Goal: Check status: Check status

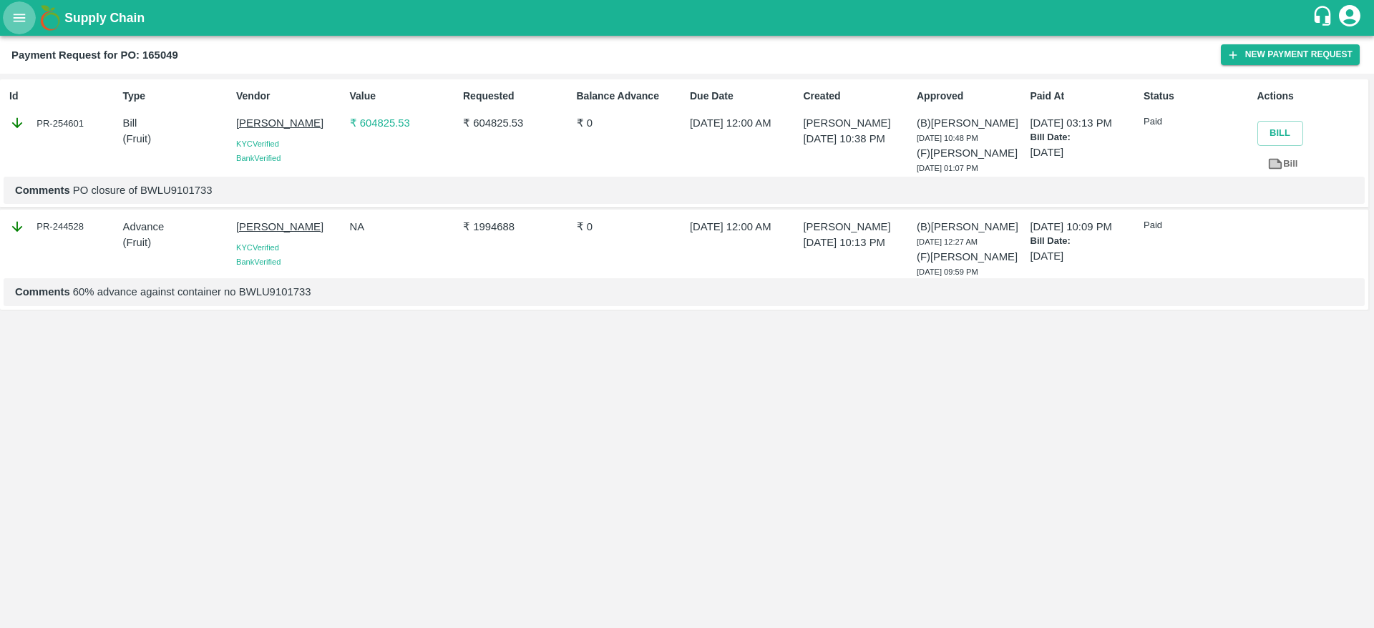
click at [28, 10] on button "open drawer" at bounding box center [19, 17] width 33 height 33
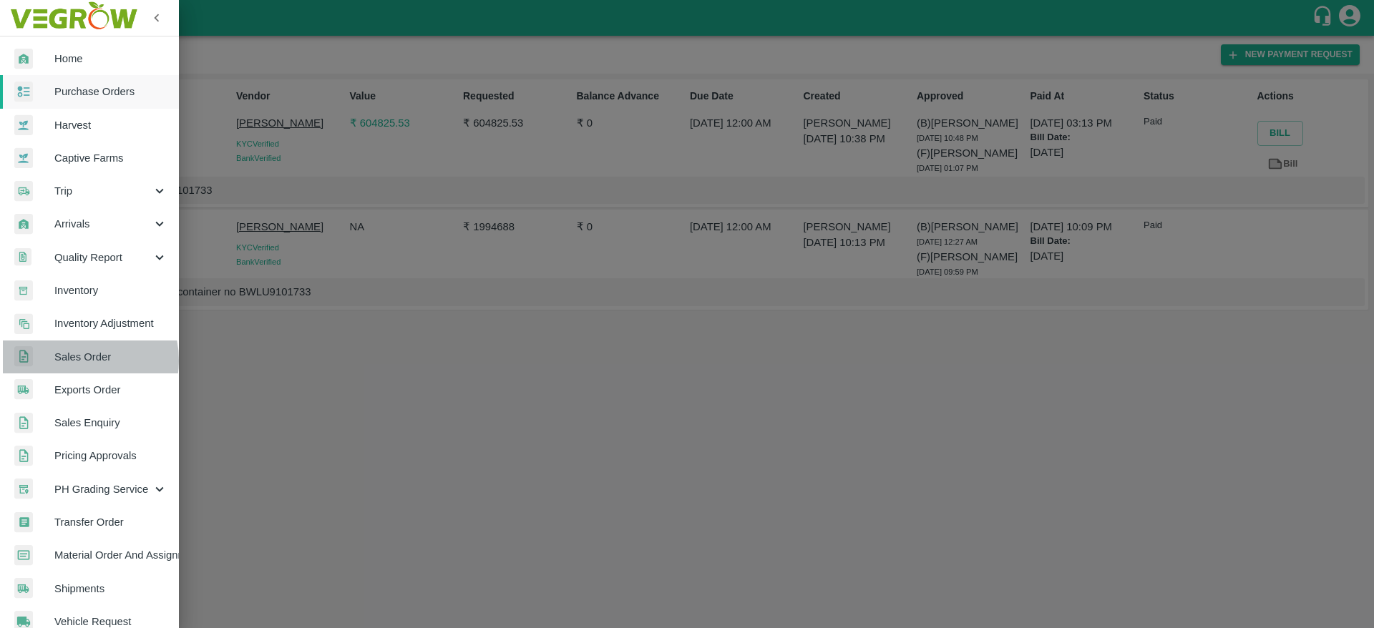
click at [81, 361] on span "Sales Order" at bounding box center [110, 357] width 113 height 16
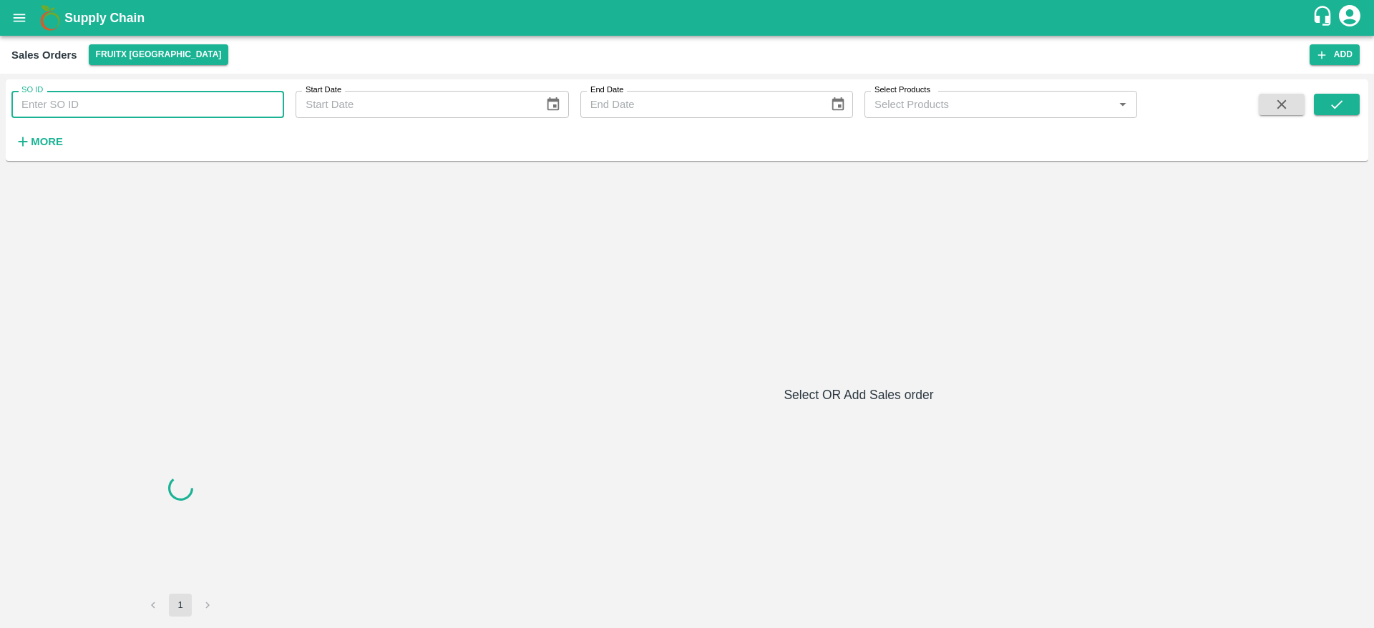
click at [207, 109] on input "SO ID" at bounding box center [147, 104] width 273 height 27
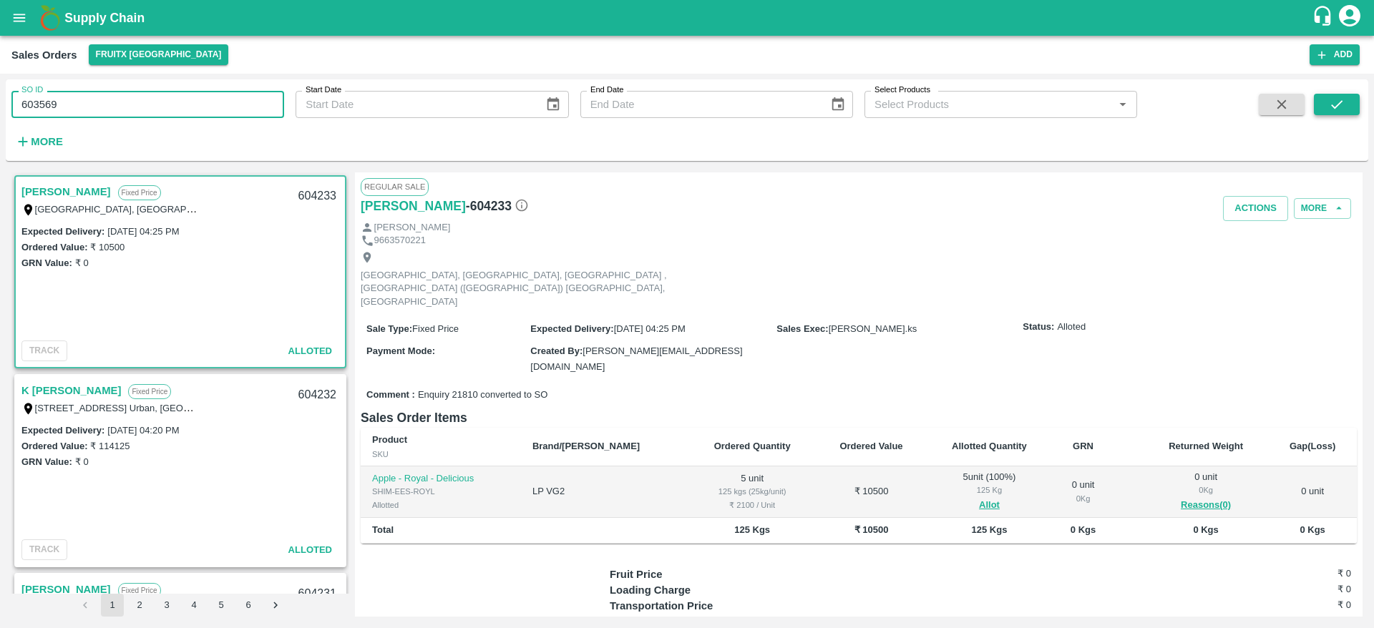
type input "603569"
click at [1352, 99] on button "submit" at bounding box center [1337, 104] width 46 height 21
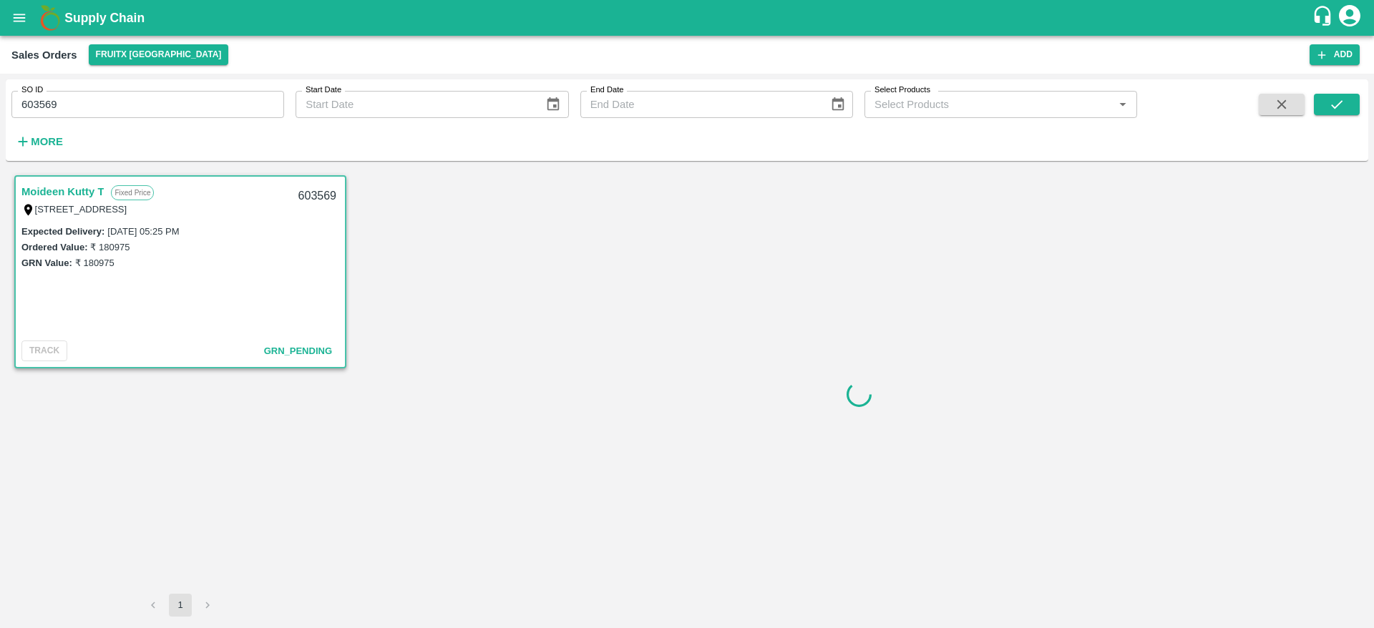
click at [66, 190] on link "Moideen Kutty T" at bounding box center [62, 191] width 82 height 19
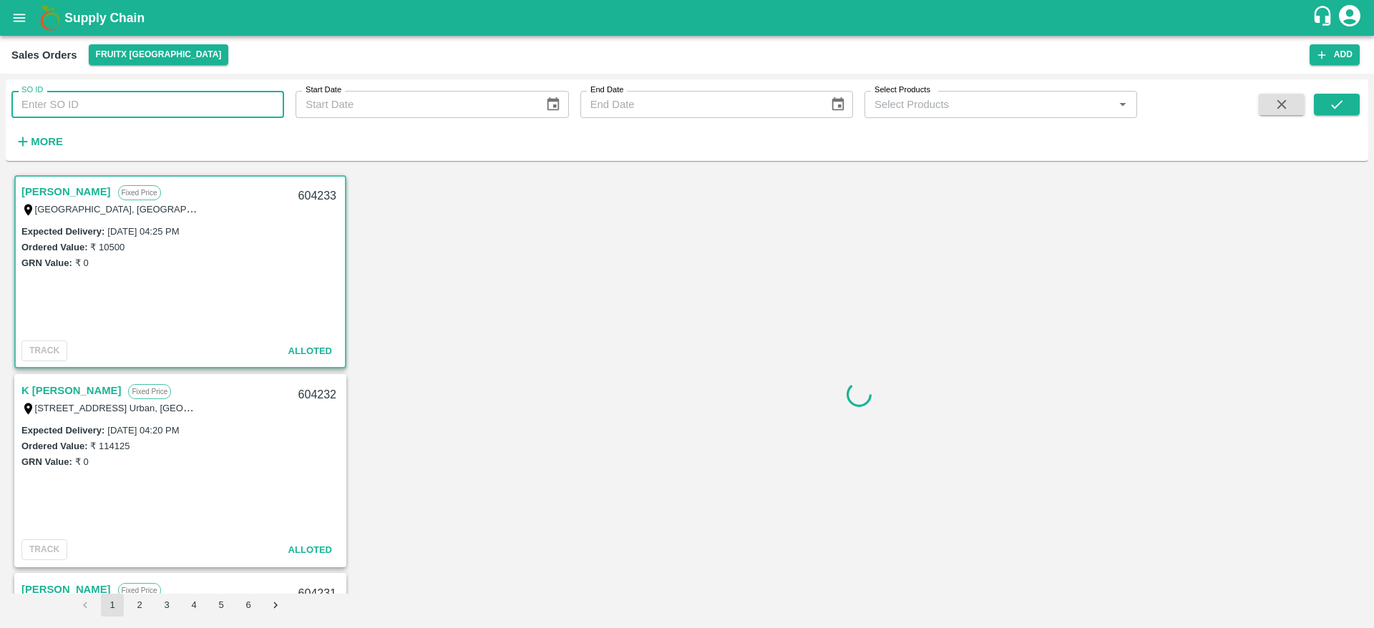
click at [185, 104] on input "SO ID" at bounding box center [147, 104] width 273 height 27
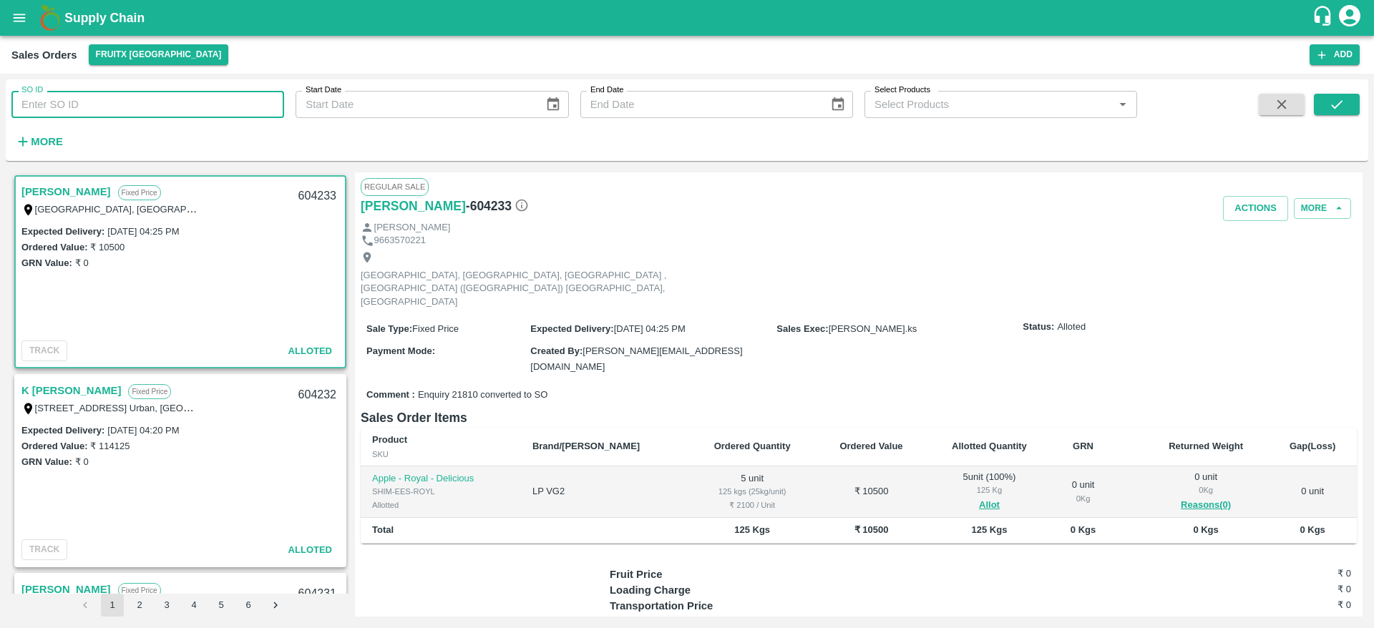
paste input "603569"
click at [1353, 96] on button "submit" at bounding box center [1337, 104] width 46 height 21
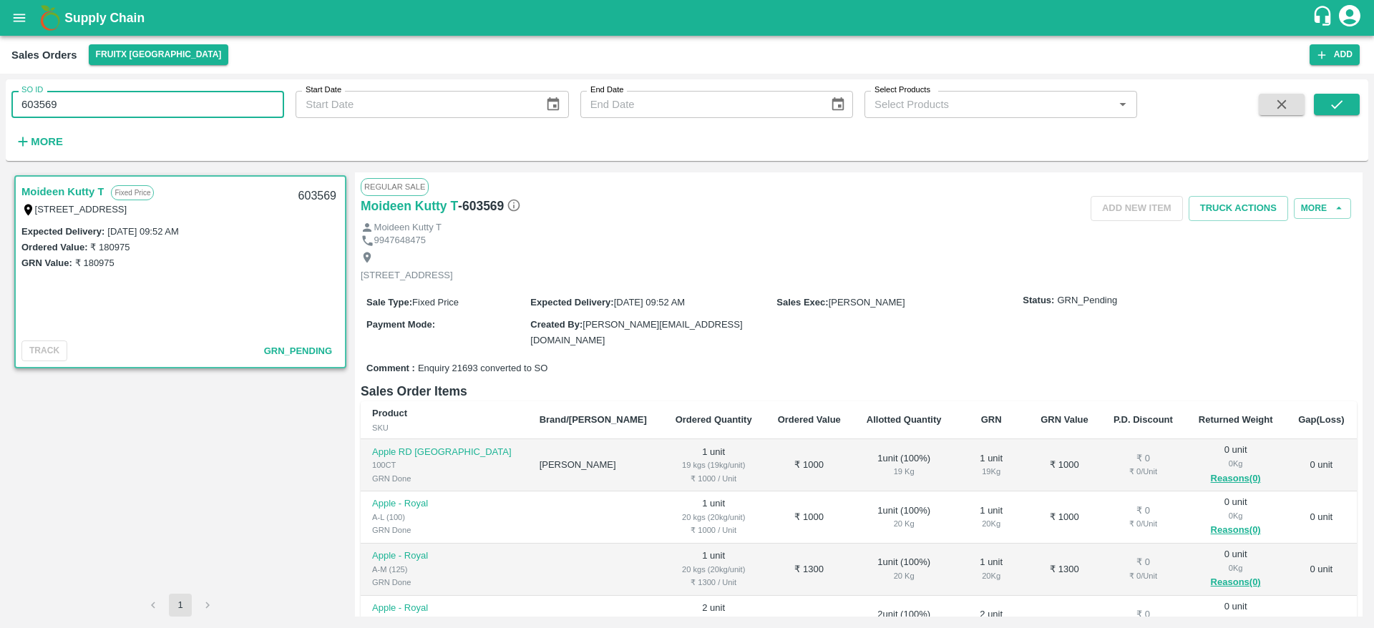
drag, startPoint x: 78, startPoint y: 97, endPoint x: 0, endPoint y: 126, distance: 83.1
click at [0, 126] on div "SO ID 603569 SO ID Start Date Start Date End Date End Date Select Products Sele…" at bounding box center [687, 351] width 1374 height 555
paste input "text"
type input "603971"
click at [1342, 110] on icon "submit" at bounding box center [1337, 105] width 16 height 16
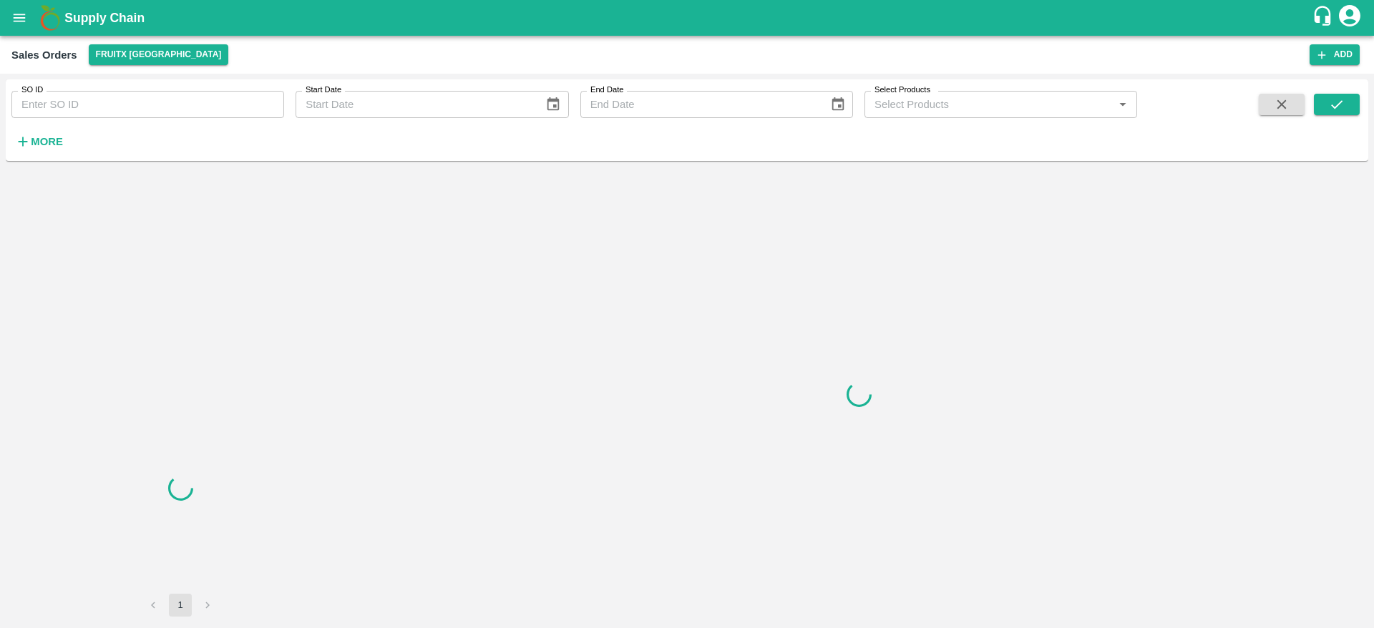
click at [109, 100] on input "SO ID" at bounding box center [147, 104] width 273 height 27
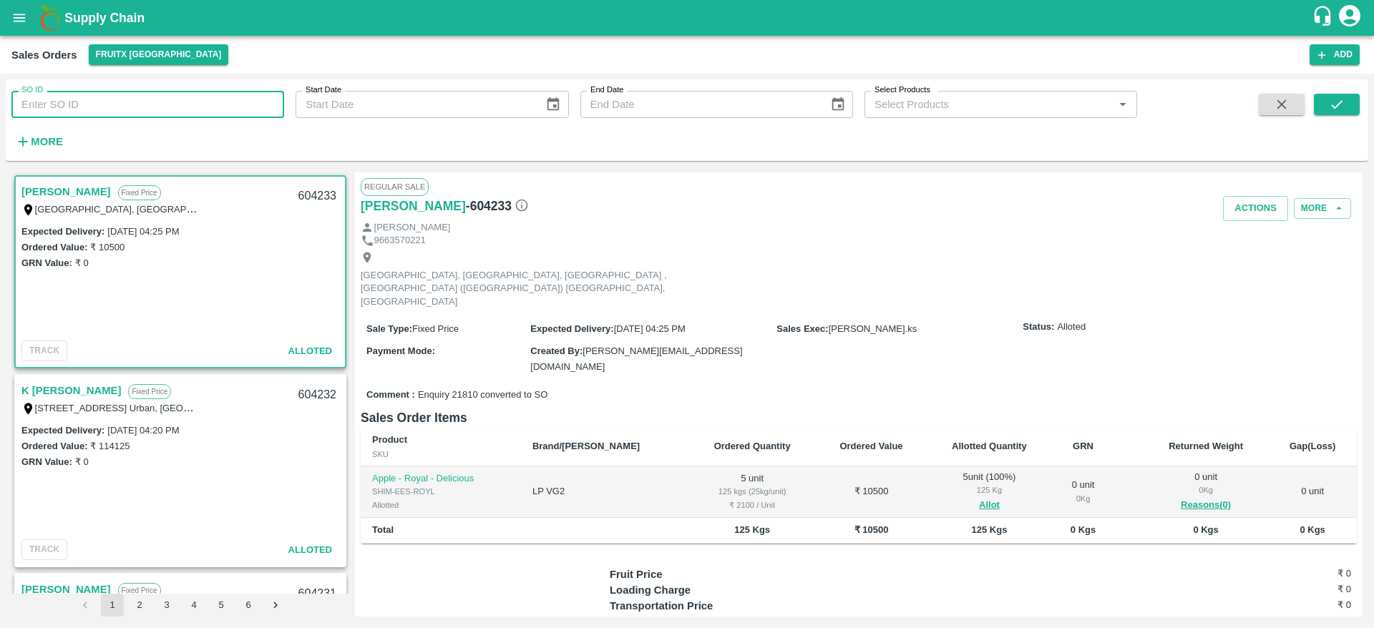
paste input "603971"
click at [1330, 102] on icon "submit" at bounding box center [1337, 105] width 16 height 16
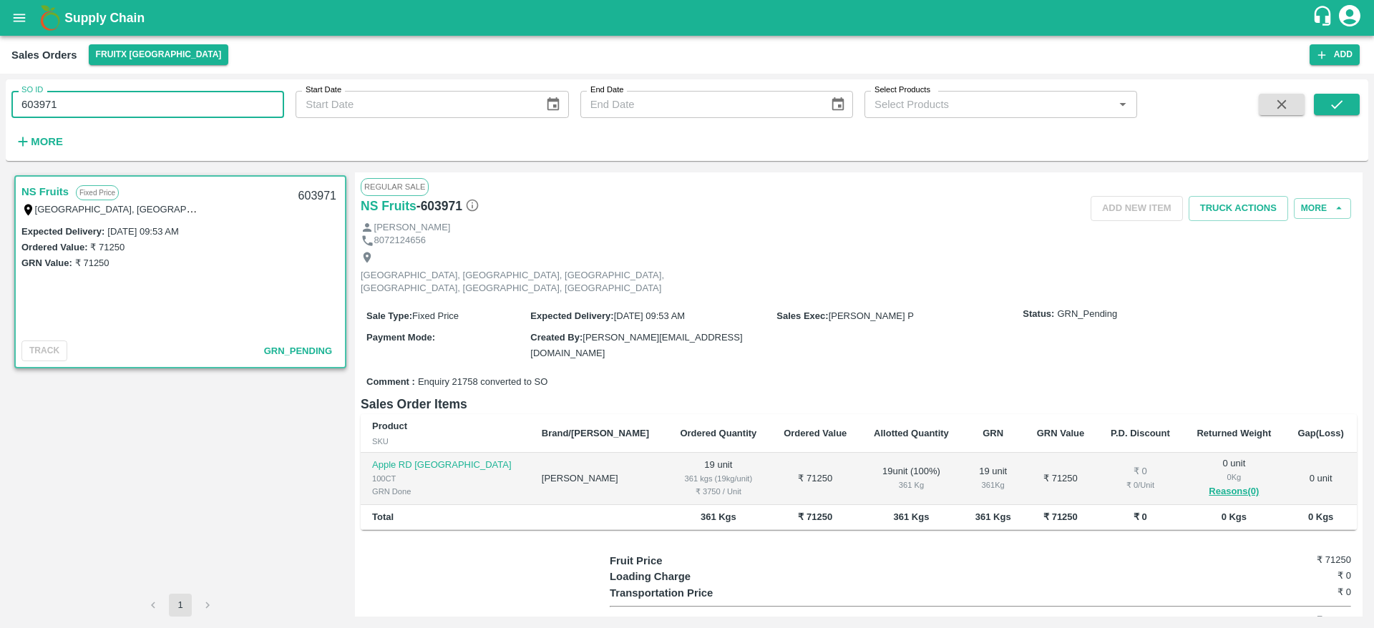
drag, startPoint x: 78, startPoint y: 101, endPoint x: 0, endPoint y: 113, distance: 79.0
click at [0, 113] on div "SO ID 603971 SO ID Start Date Start Date End Date End Date Select Products Sele…" at bounding box center [687, 351] width 1374 height 555
paste input "090"
type input "603090"
click at [1327, 107] on button "submit" at bounding box center [1337, 104] width 46 height 21
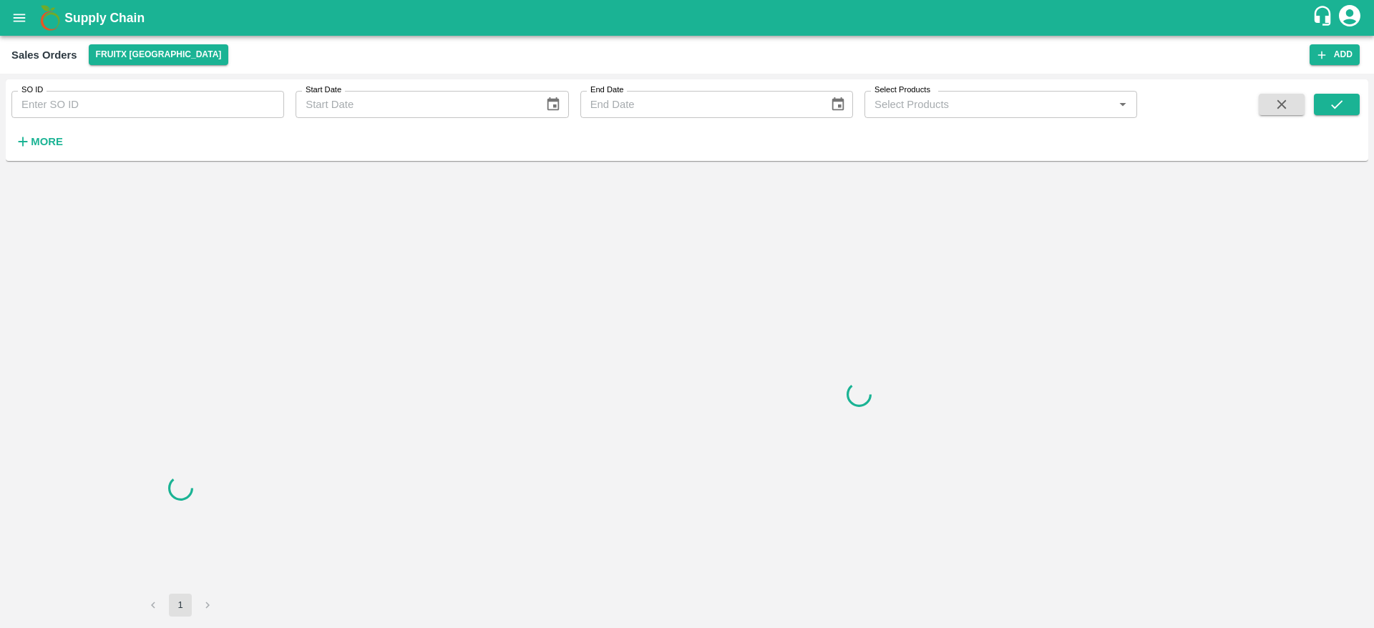
click at [200, 115] on input "SO ID" at bounding box center [147, 104] width 273 height 27
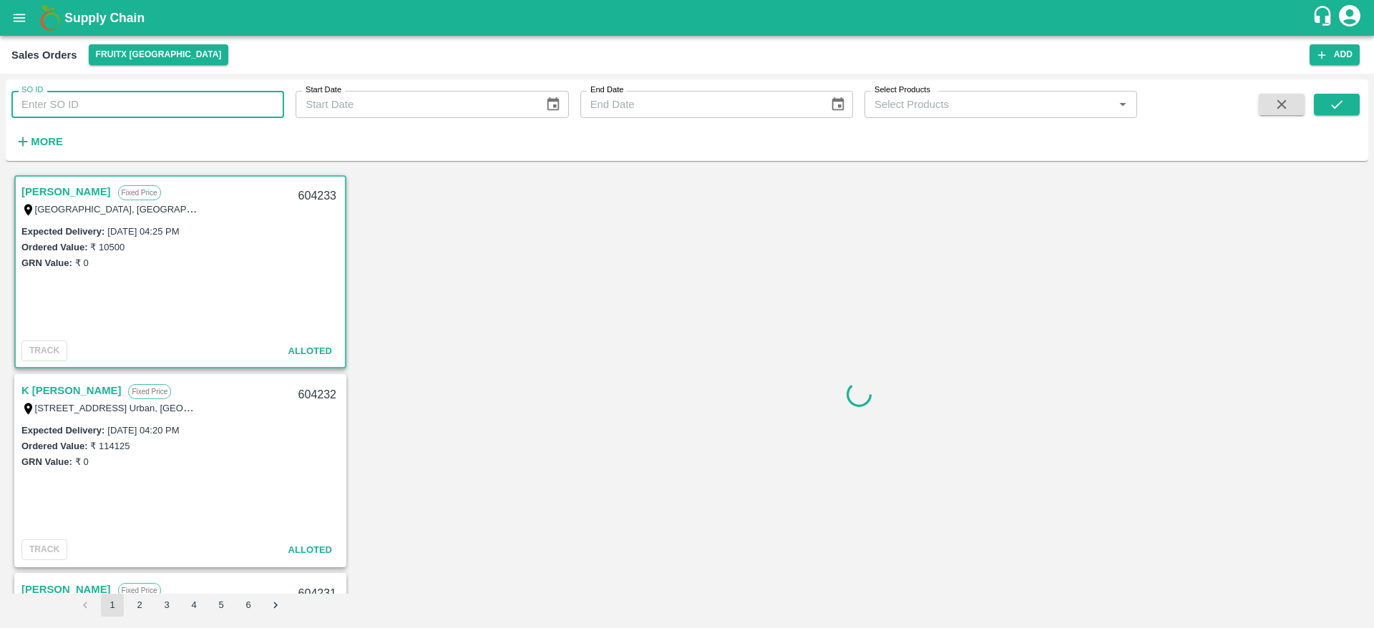
paste input "603090"
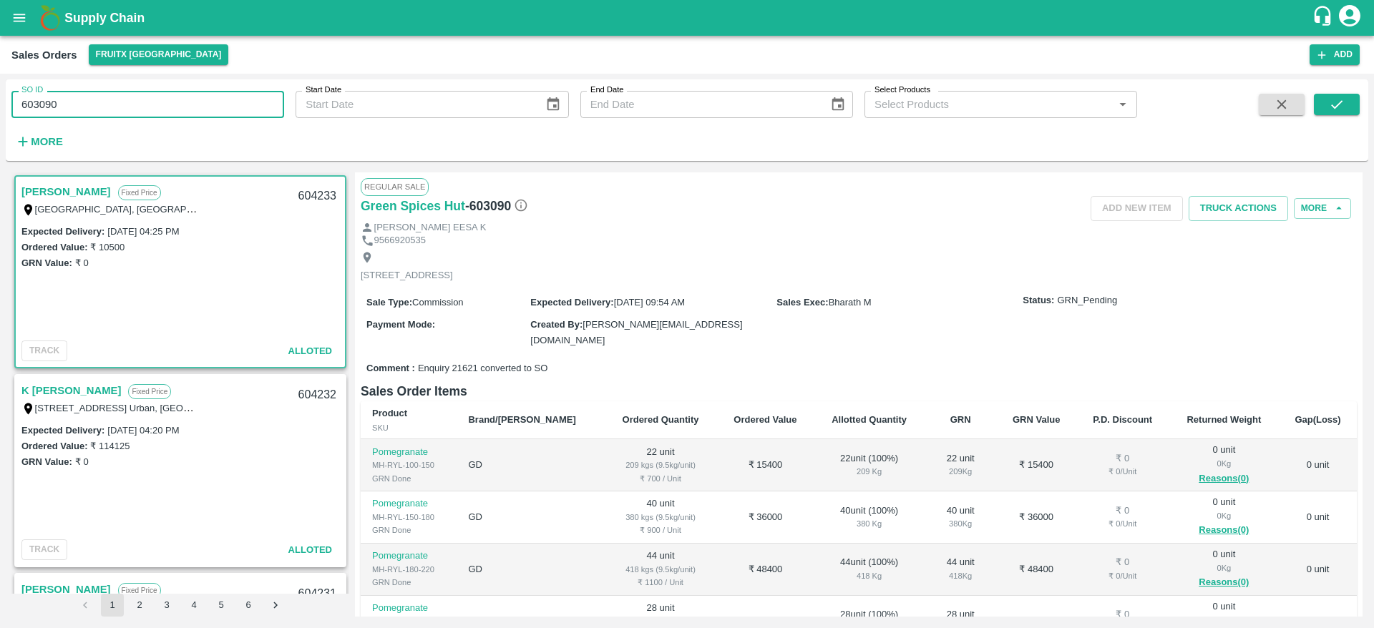
type input "603090"
click at [1369, 114] on div "SO ID 603090 SO ID Start Date Start Date End Date End Date Select Products Sele…" at bounding box center [687, 351] width 1374 height 555
click at [1318, 94] on button "submit" at bounding box center [1337, 104] width 46 height 21
